Goal: Task Accomplishment & Management: Manage account settings

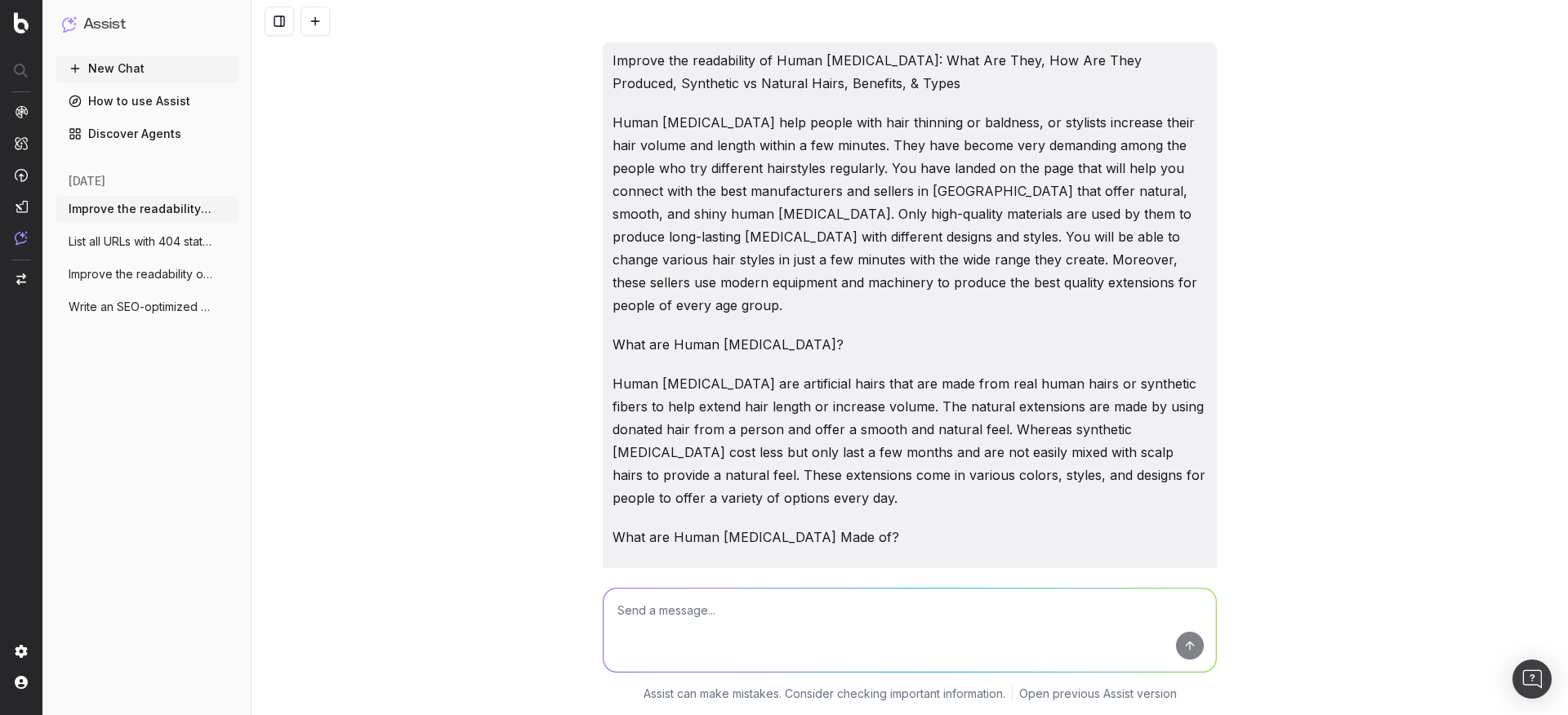
scroll to position [7810, 0]
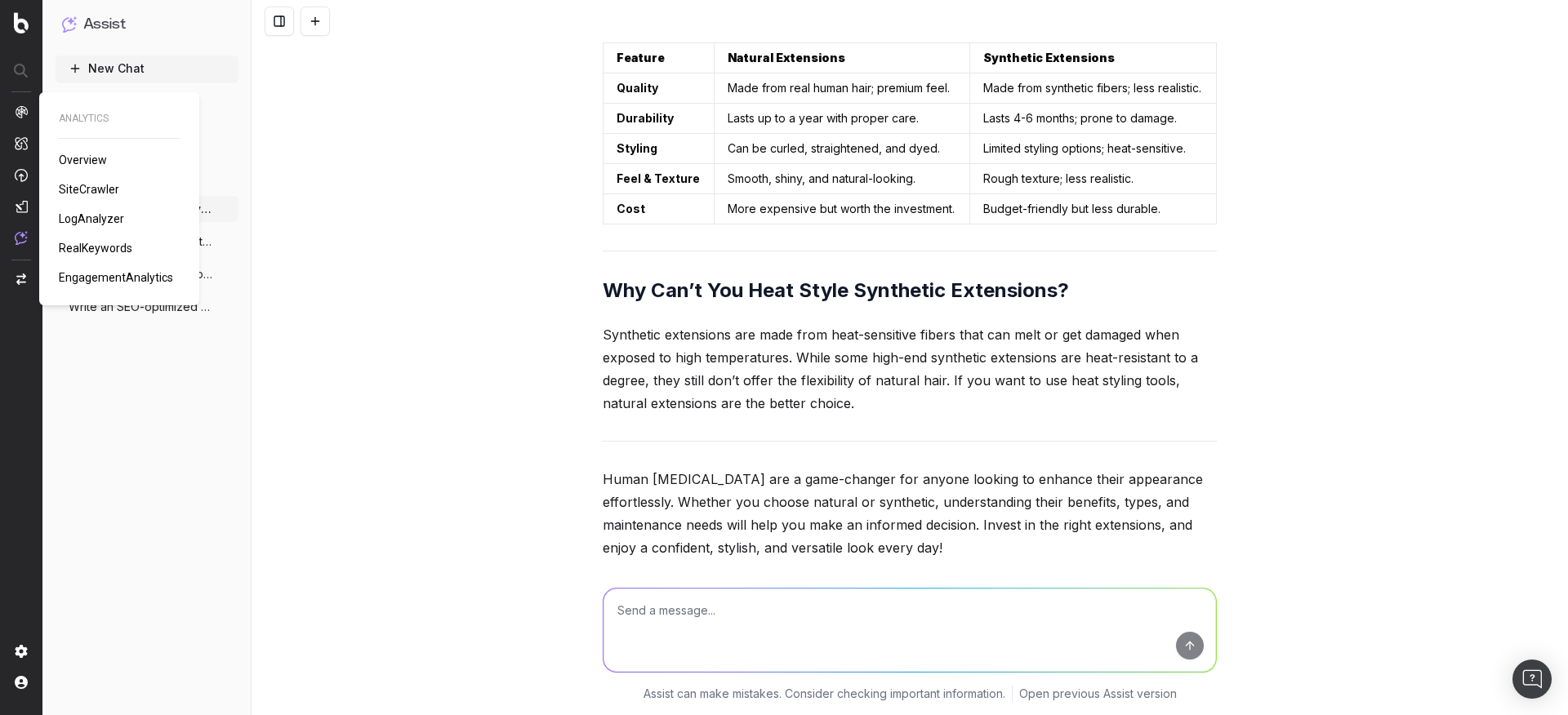
click at [79, 162] on span "Overview" at bounding box center [83, 160] width 48 height 13
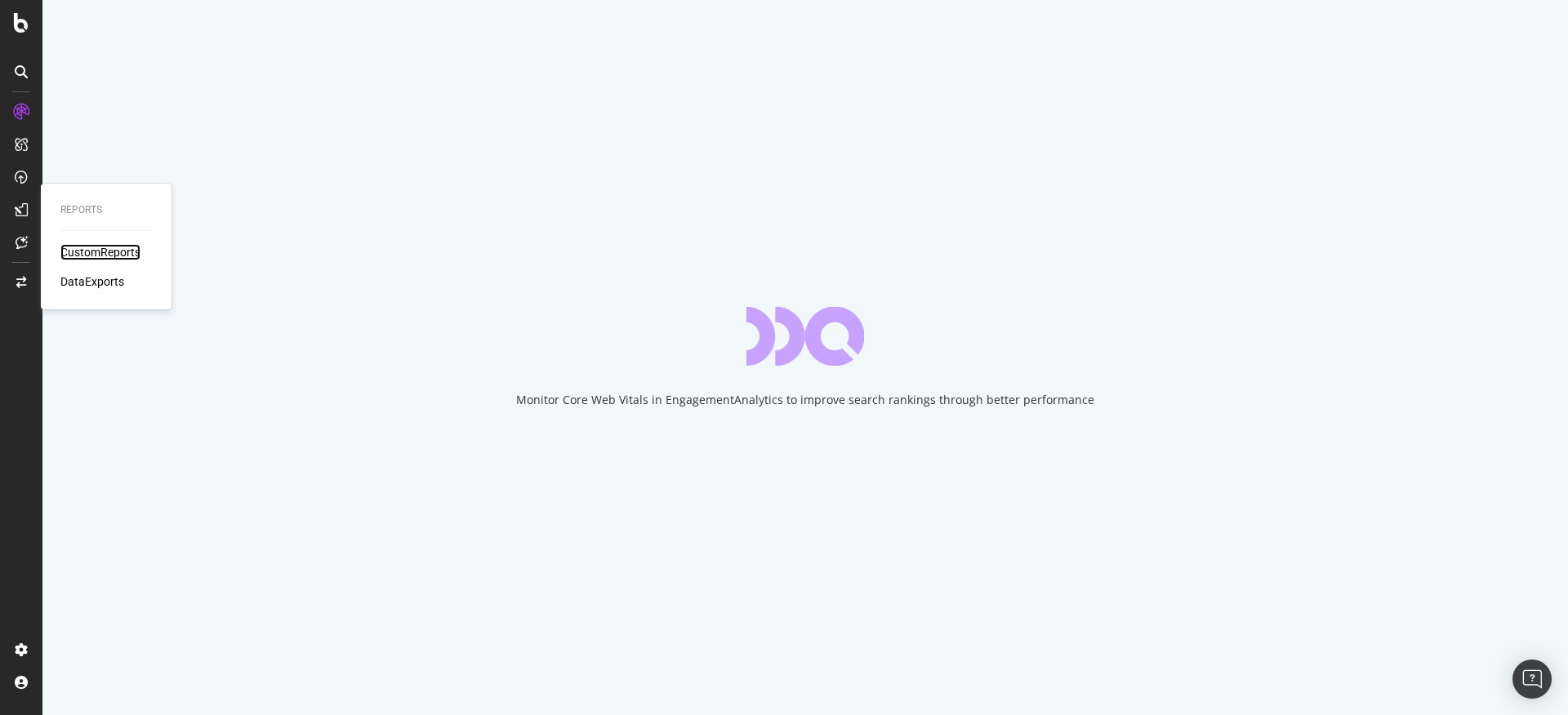
click at [103, 248] on div "CustomReports" at bounding box center [100, 252] width 80 height 17
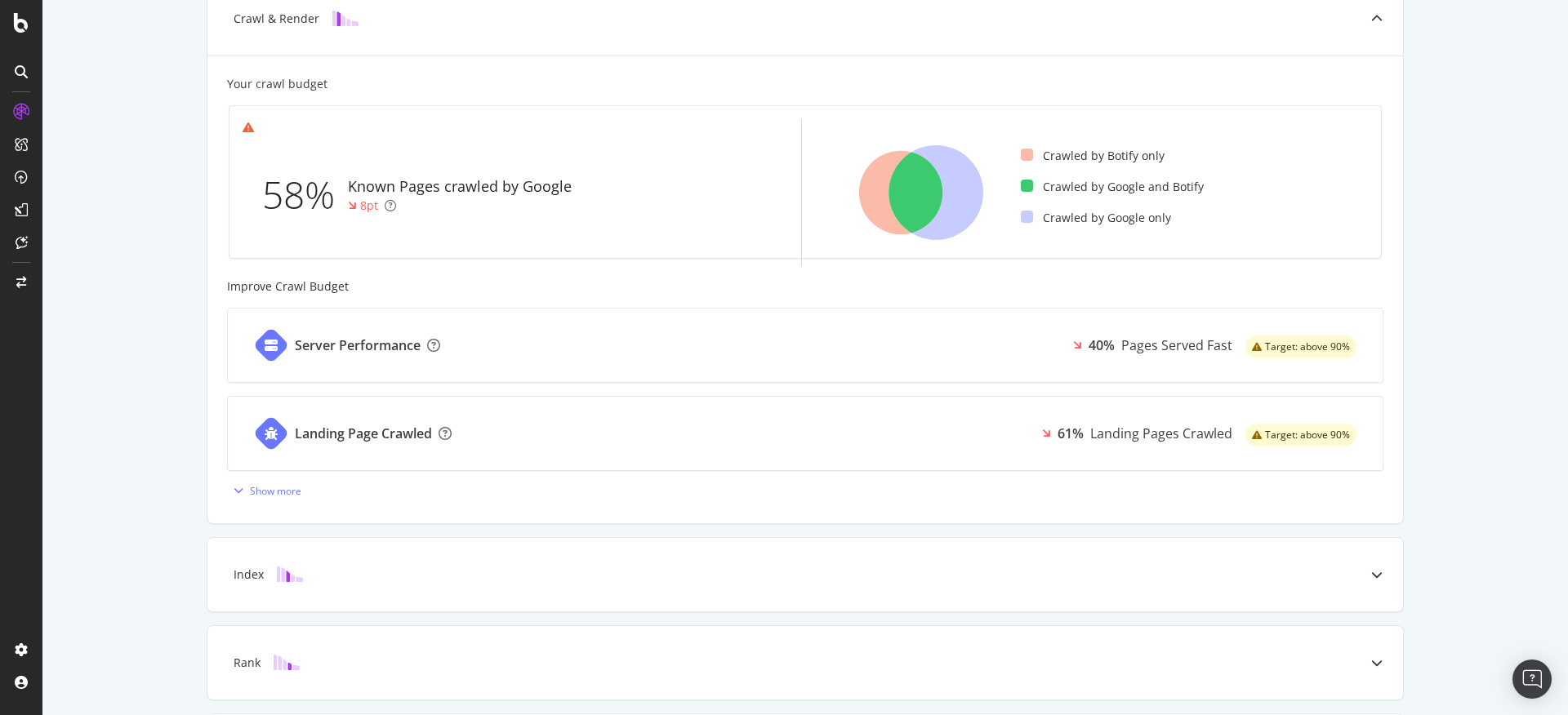
scroll to position [555, 0]
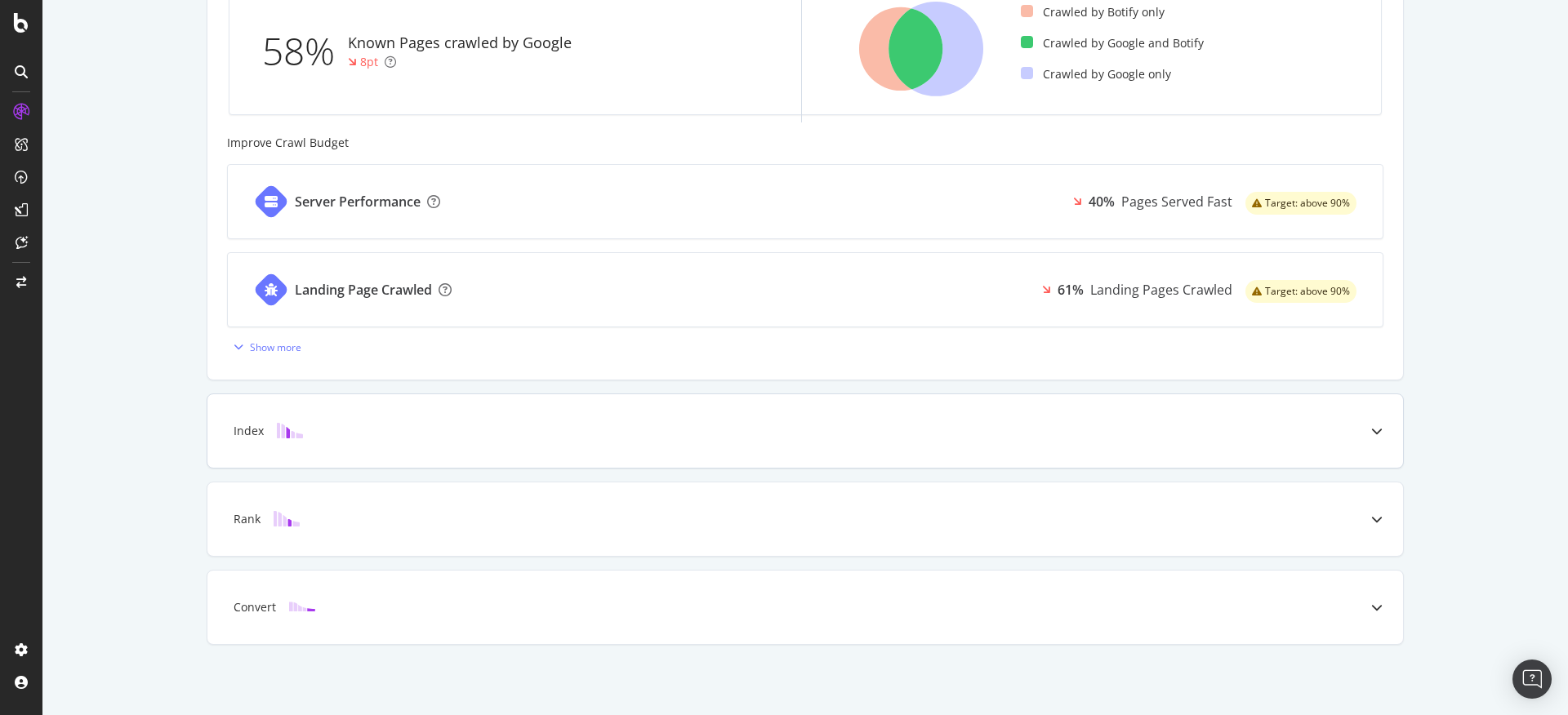
click at [1371, 436] on icon at bounding box center [1377, 430] width 11 height 11
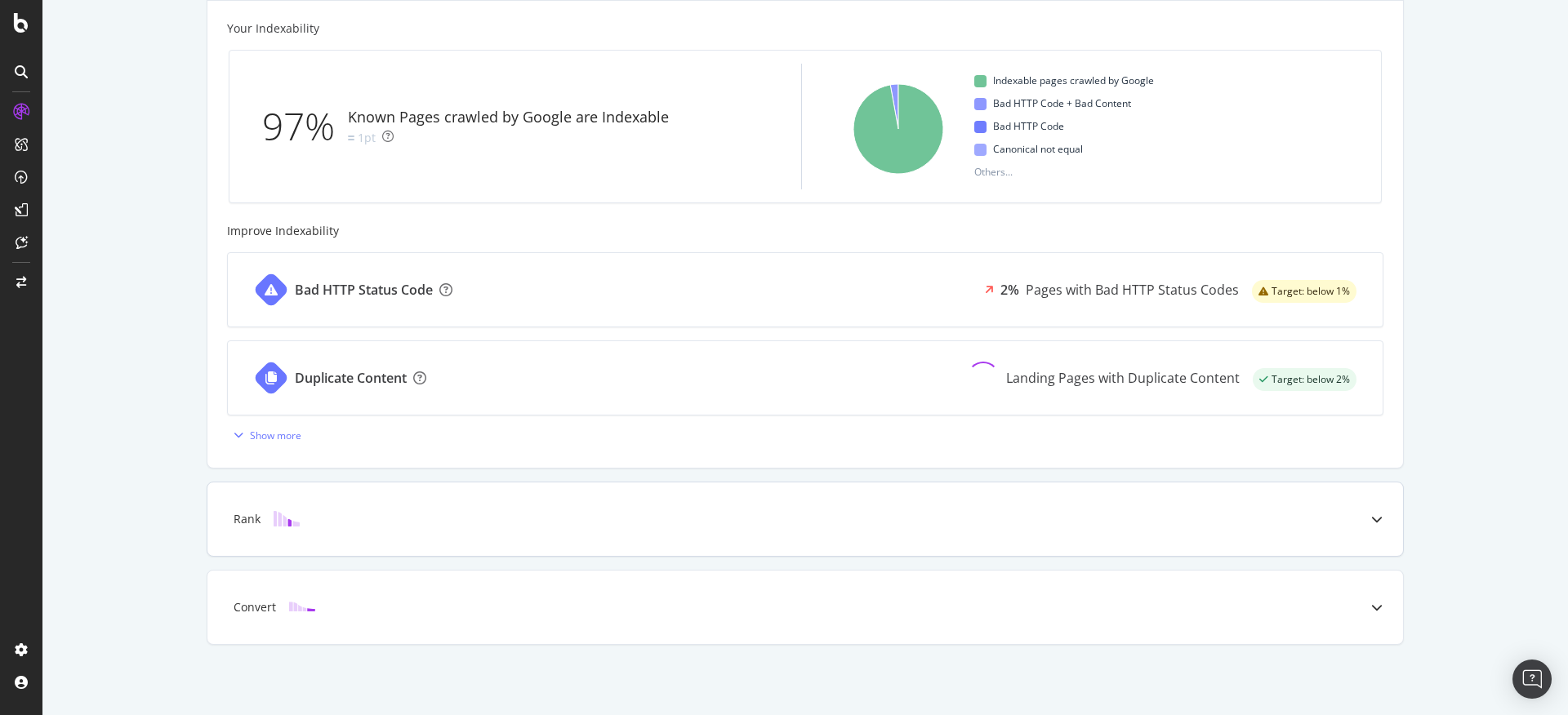
click at [1364, 523] on div at bounding box center [1377, 519] width 53 height 74
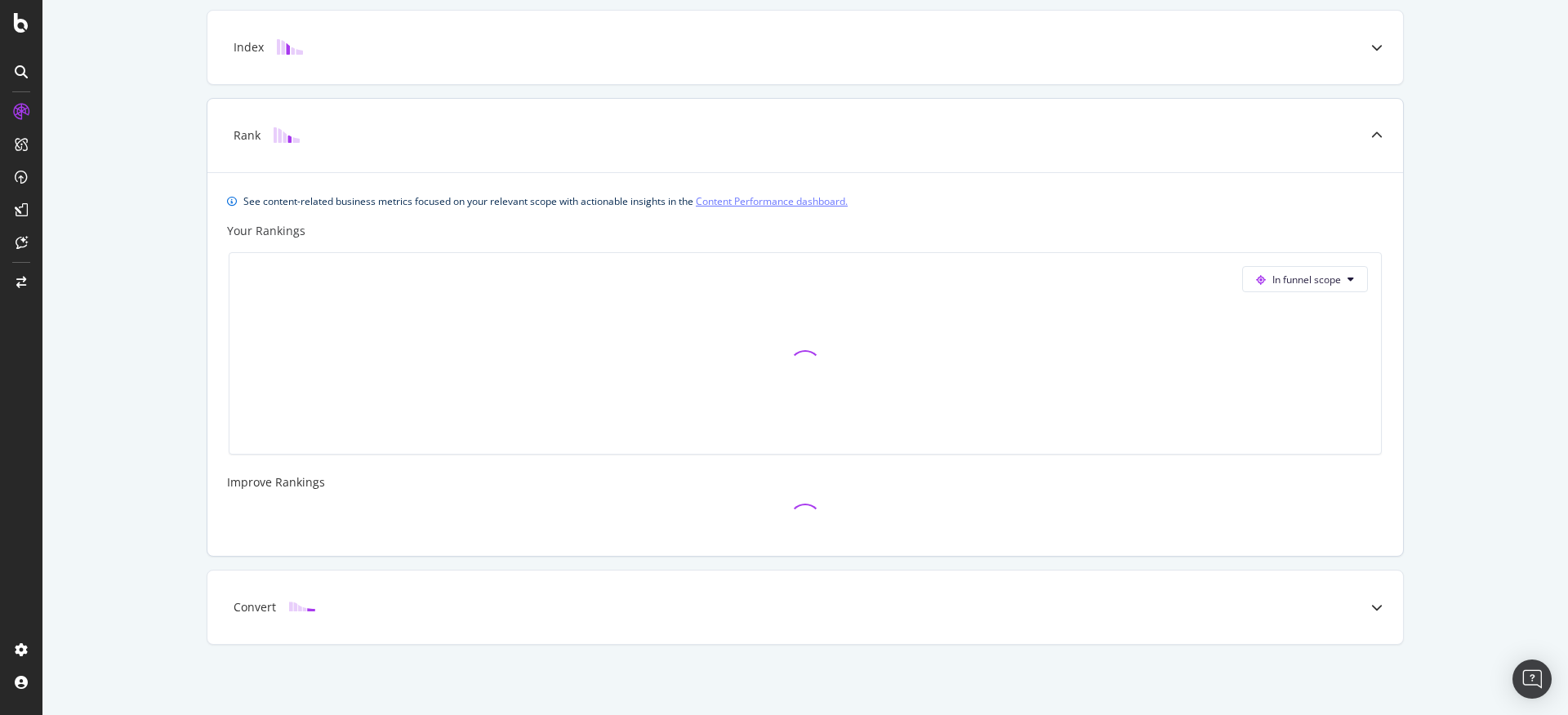
scroll to position [471, 0]
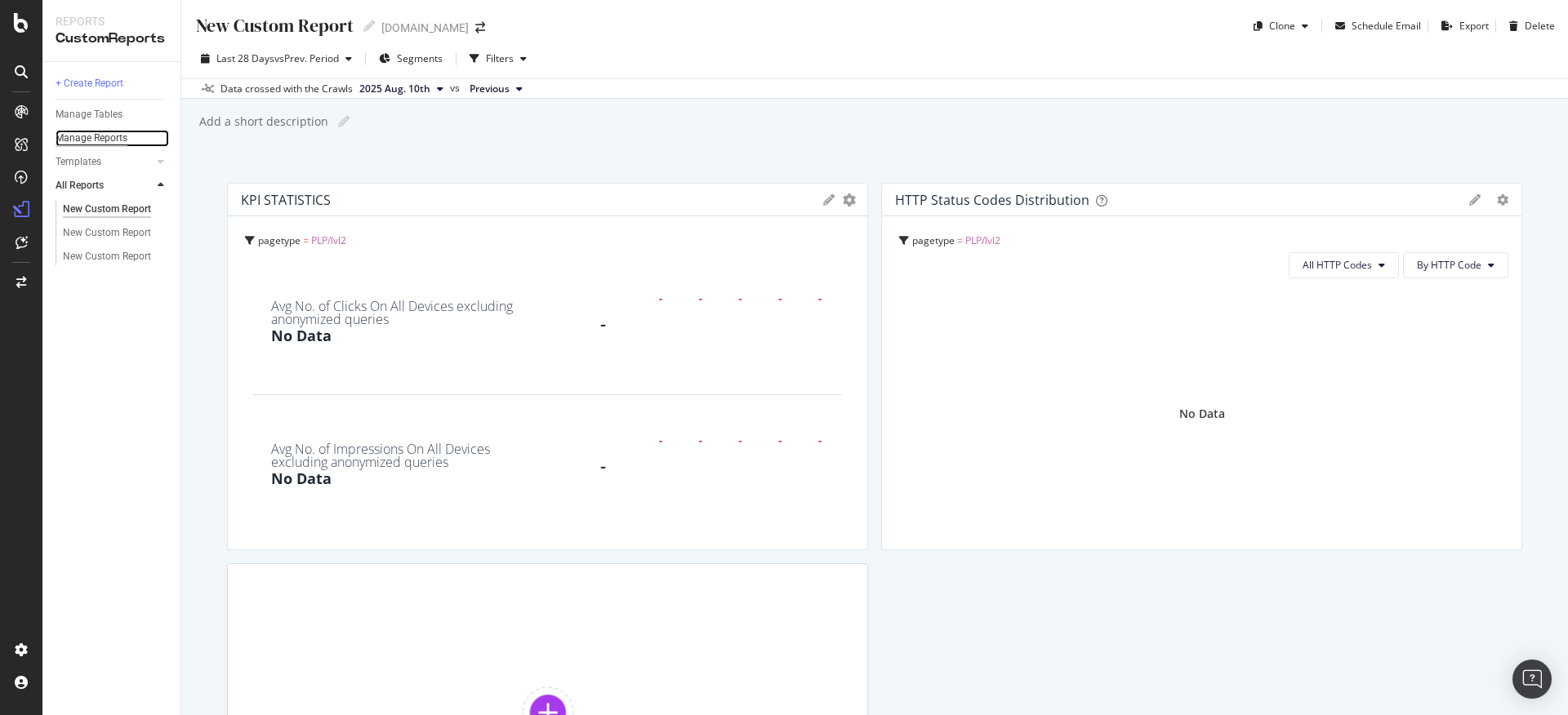
click at [115, 140] on div "Manage Reports" at bounding box center [91, 139] width 72 height 18
